Goal: Information Seeking & Learning: Learn about a topic

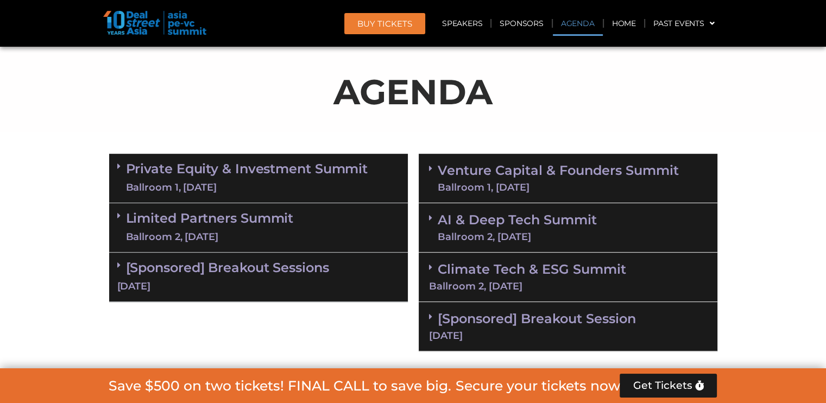
scroll to position [652, 0]
click at [283, 174] on link "Private Equity & Investment Summit Ballroom 1, [DATE]" at bounding box center [247, 178] width 242 height 33
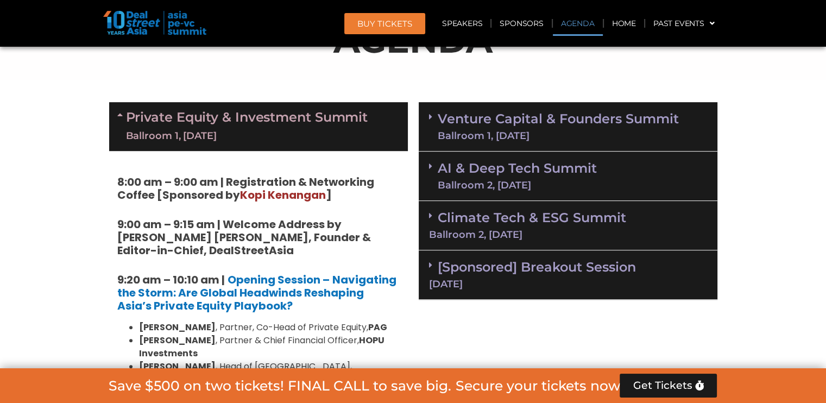
scroll to position [706, 0]
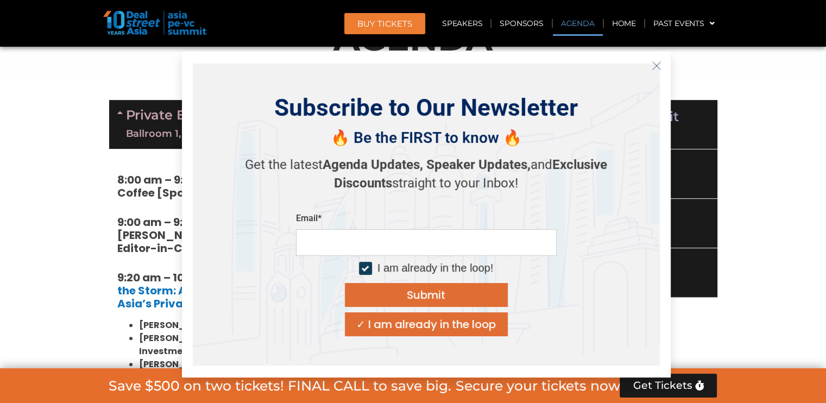
click at [654, 67] on icon "Close" at bounding box center [657, 66] width 10 height 10
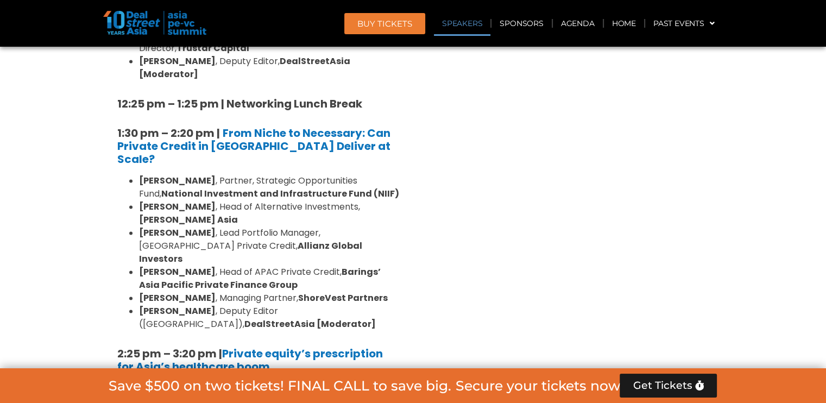
scroll to position [1521, 0]
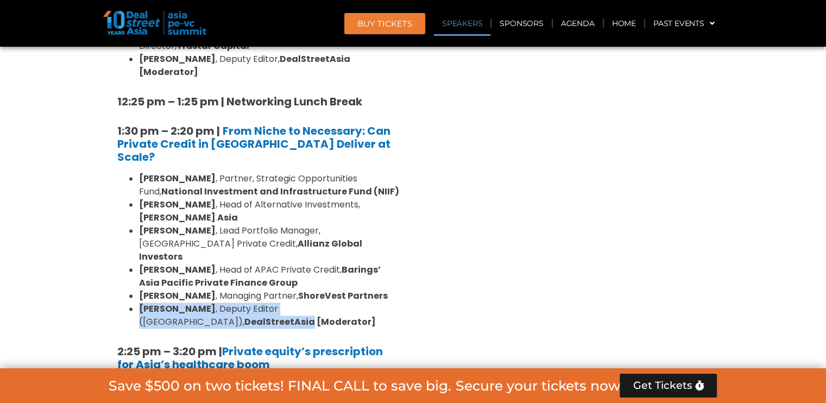
drag, startPoint x: 393, startPoint y: 187, endPoint x: 131, endPoint y: 192, distance: 261.4
click at [139, 303] on li "[PERSON_NAME] , Deputy Editor ([GEOGRAPHIC_DATA]), DealStreetAsia [Moderator]" at bounding box center [269, 316] width 261 height 26
copy li "[PERSON_NAME] , Deputy Editor ([GEOGRAPHIC_DATA]), DealStreetAsia"
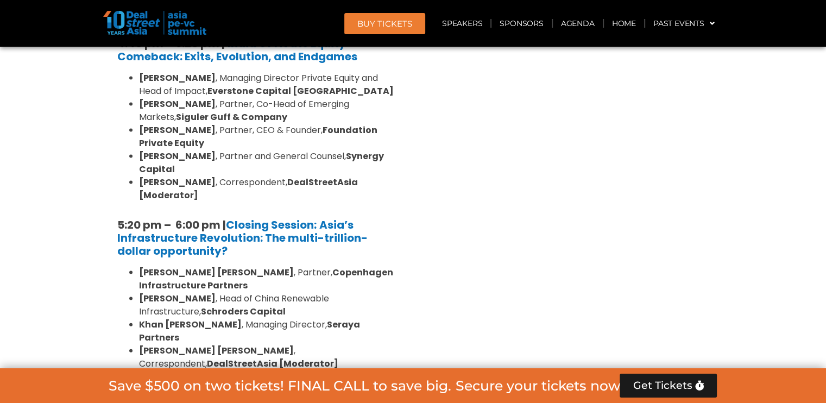
scroll to position [2336, 0]
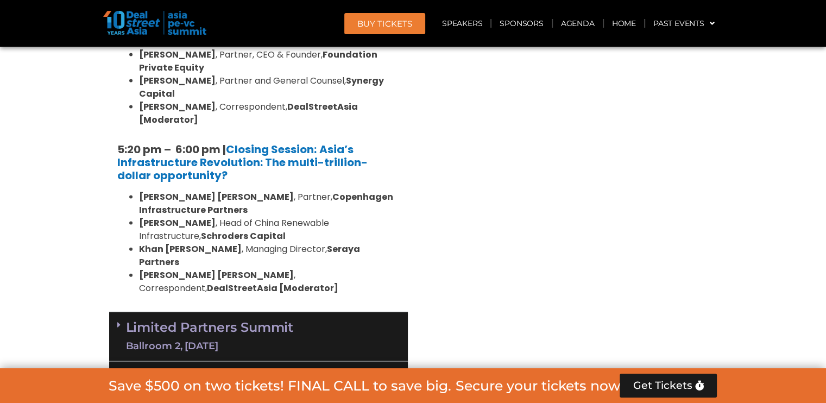
click at [331, 312] on div "Limited Partners [GEOGRAPHIC_DATA] 2, [DATE]" at bounding box center [258, 336] width 299 height 49
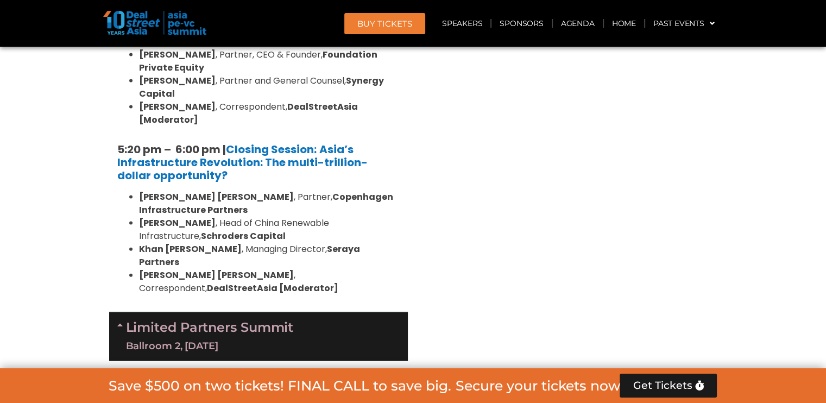
click at [331, 312] on div "Limited Partners [GEOGRAPHIC_DATA] 2, [DATE]" at bounding box center [258, 336] width 299 height 49
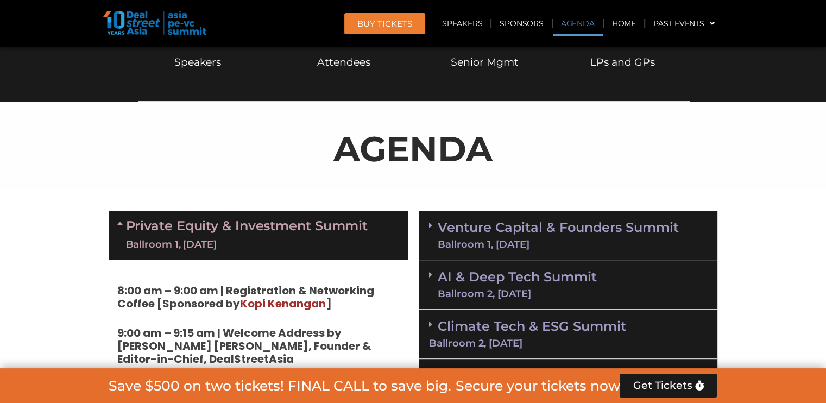
scroll to position [598, 0]
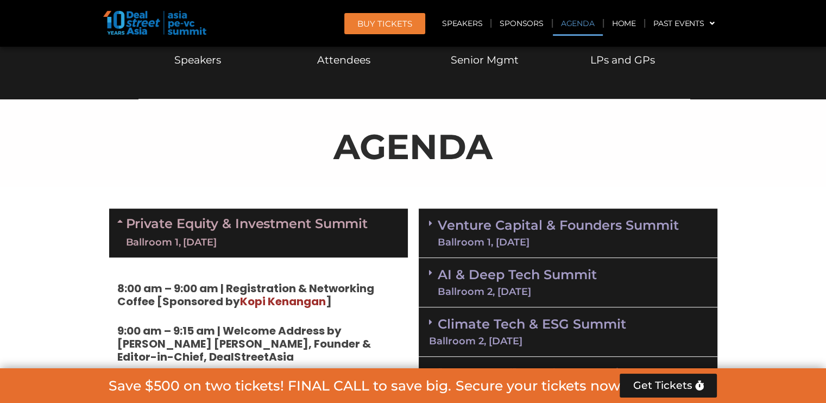
click at [314, 236] on div "Ballroom 1, [DATE]" at bounding box center [247, 243] width 242 height 14
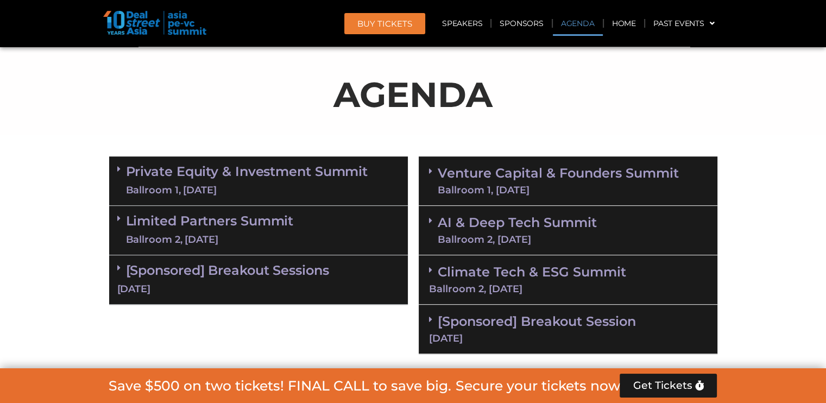
scroll to position [652, 0]
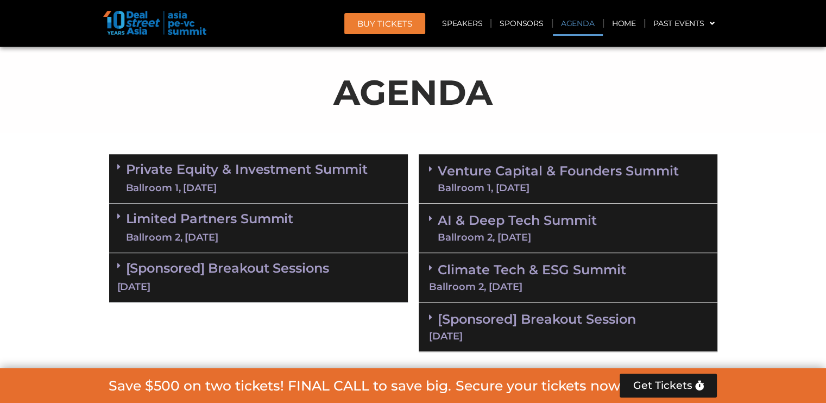
click at [313, 288] on div "[DATE]" at bounding box center [258, 287] width 283 height 14
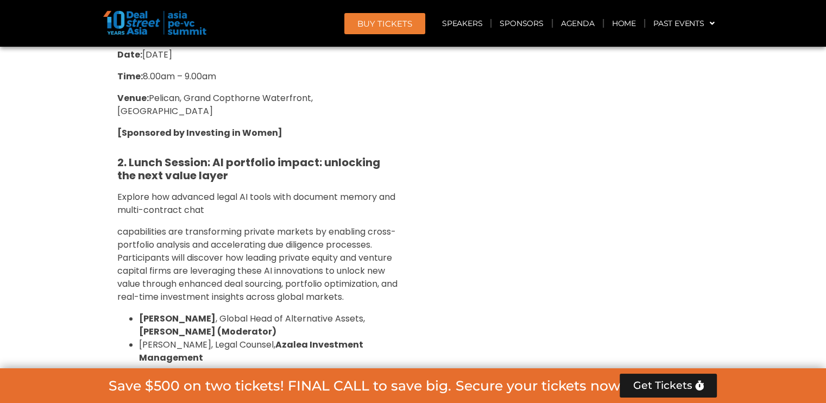
scroll to position [1087, 0]
